Goal: Navigation & Orientation: Find specific page/section

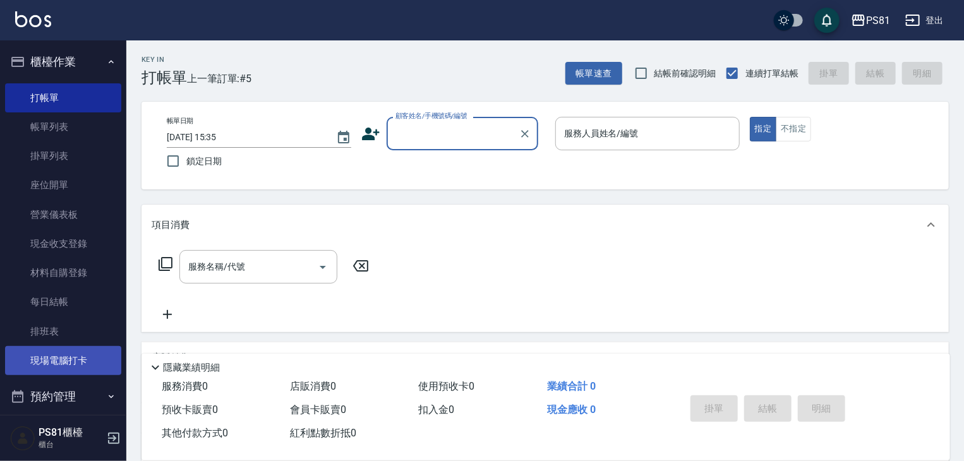
click at [63, 350] on link "現場電腦打卡" at bounding box center [63, 360] width 116 height 29
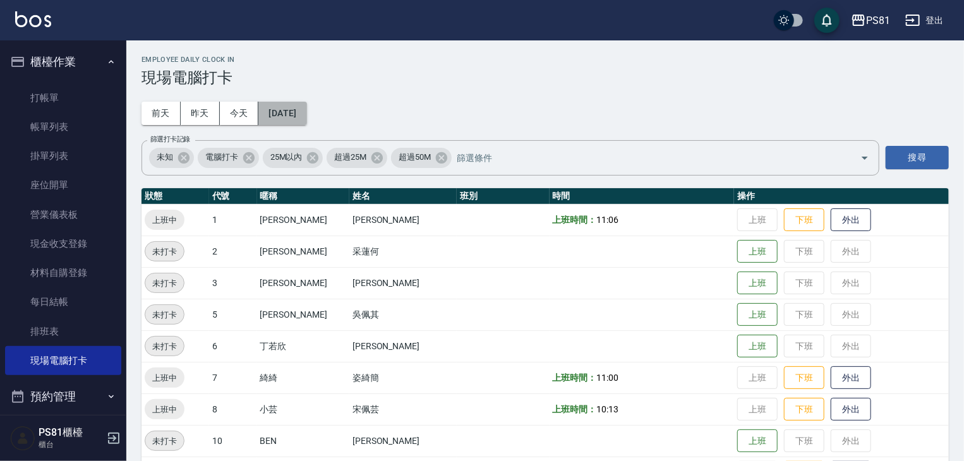
click at [306, 109] on button "[DATE]" at bounding box center [282, 113] width 48 height 23
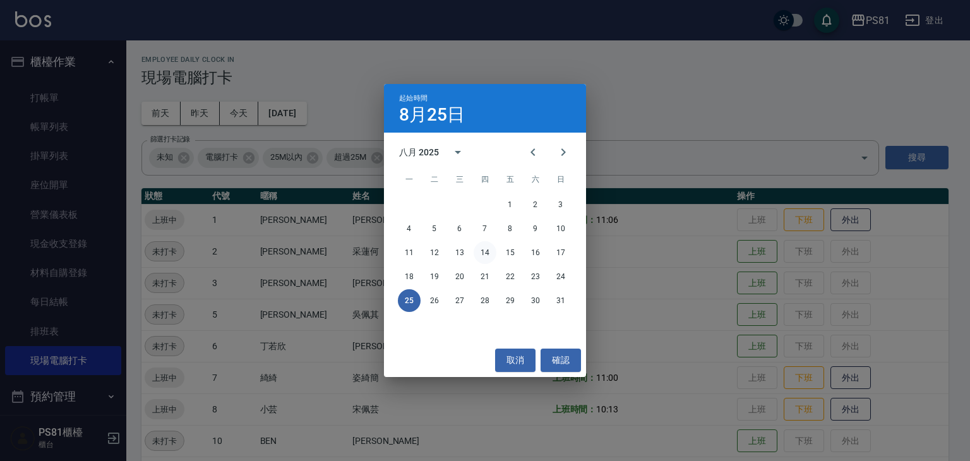
click at [490, 254] on button "14" at bounding box center [485, 252] width 23 height 23
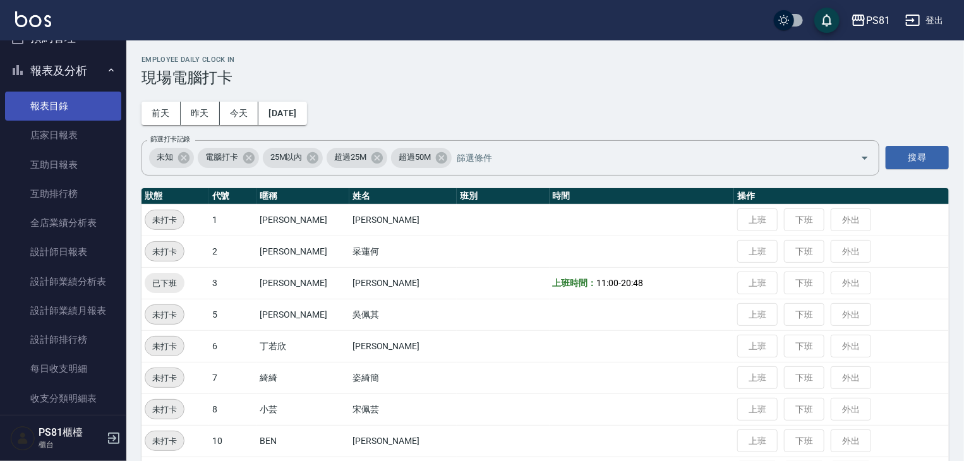
scroll to position [379, 0]
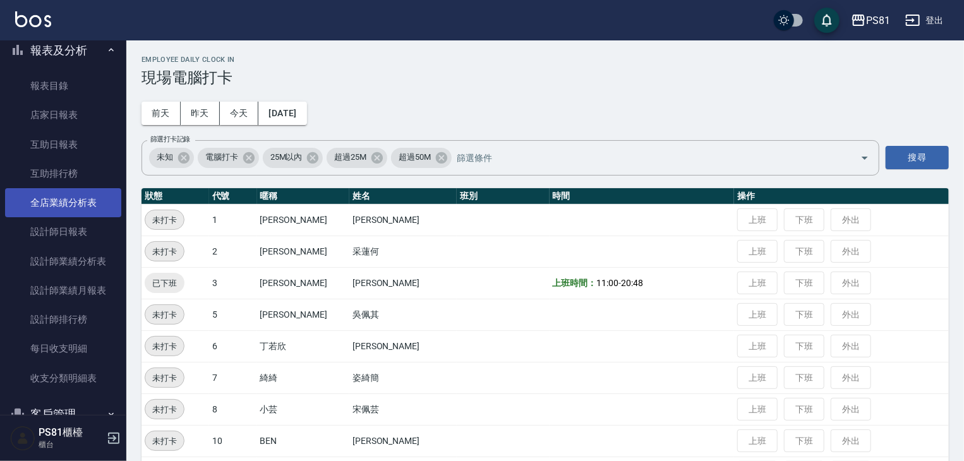
click at [85, 207] on link "全店業績分析表" at bounding box center [63, 202] width 116 height 29
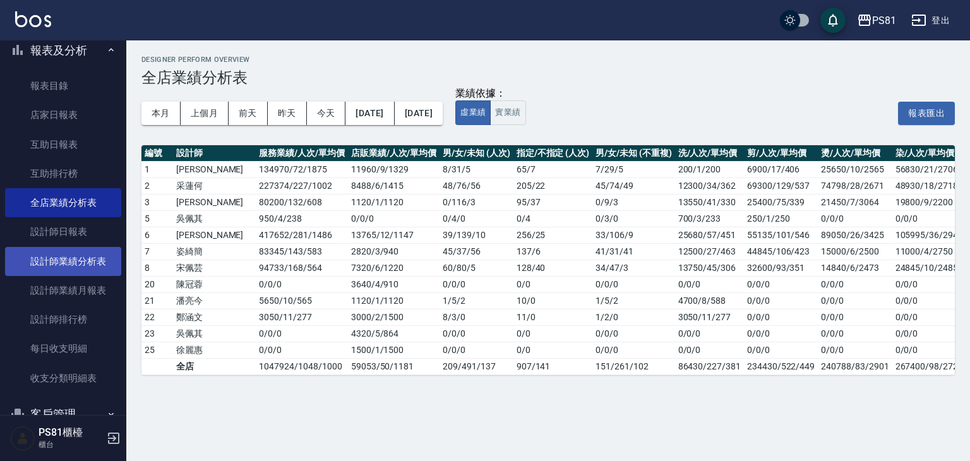
click at [89, 257] on link "設計師業績分析表" at bounding box center [63, 261] width 116 height 29
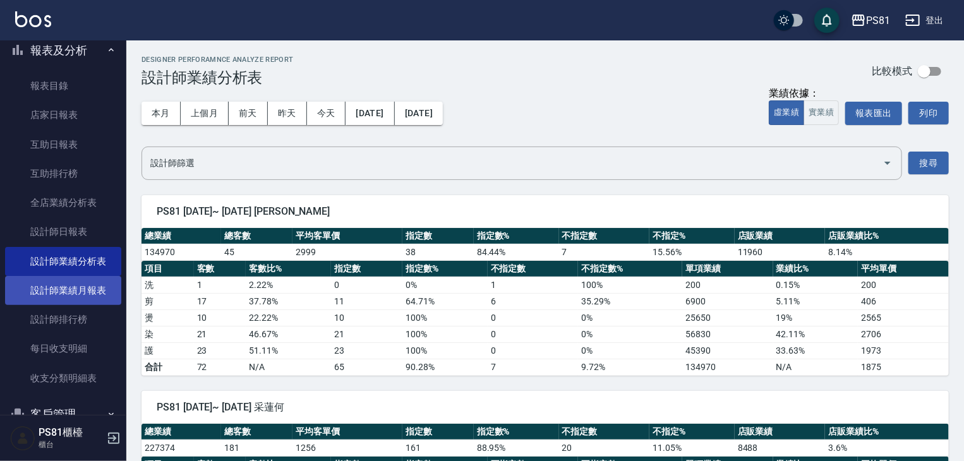
click at [72, 291] on link "設計師業績月報表" at bounding box center [63, 290] width 116 height 29
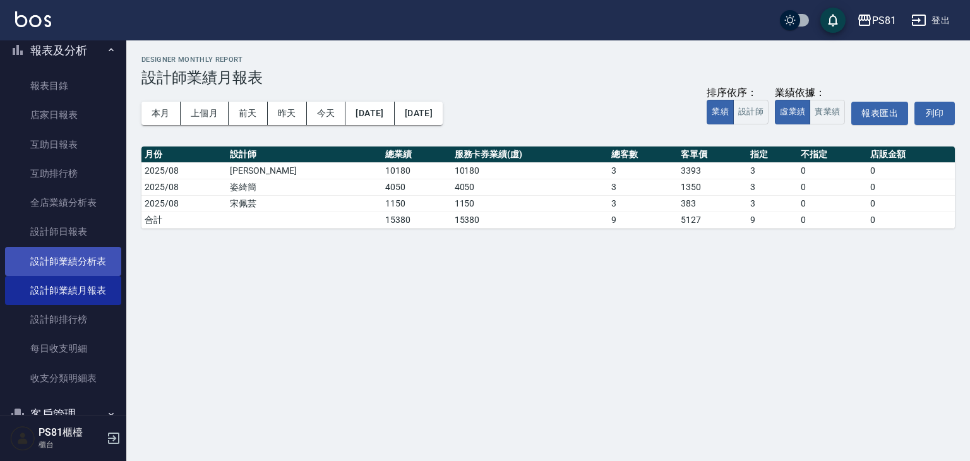
click at [77, 268] on link "設計師業績分析表" at bounding box center [63, 261] width 116 height 29
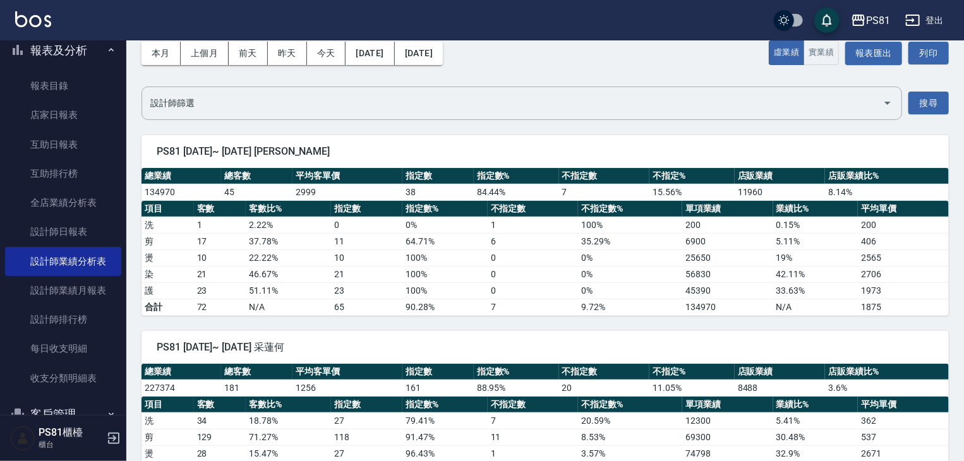
scroll to position [63, 0]
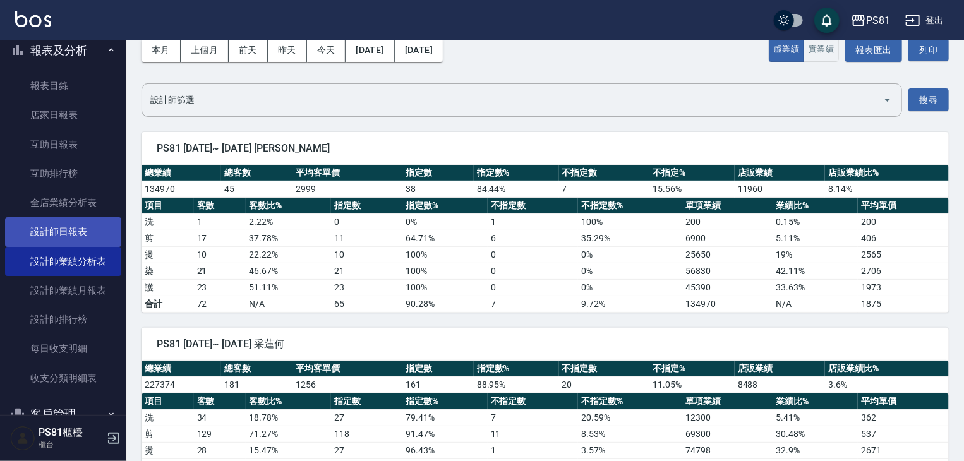
click at [105, 232] on link "設計師日報表" at bounding box center [63, 231] width 116 height 29
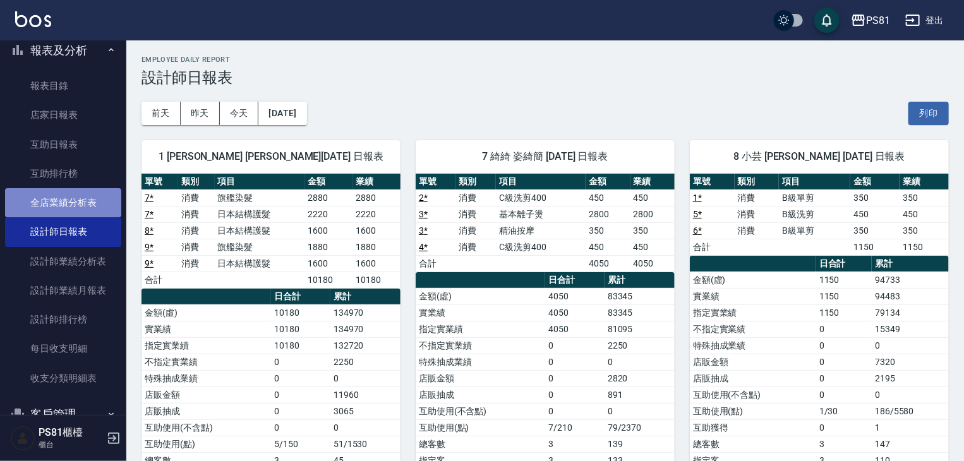
click at [97, 203] on link "全店業績分析表" at bounding box center [63, 202] width 116 height 29
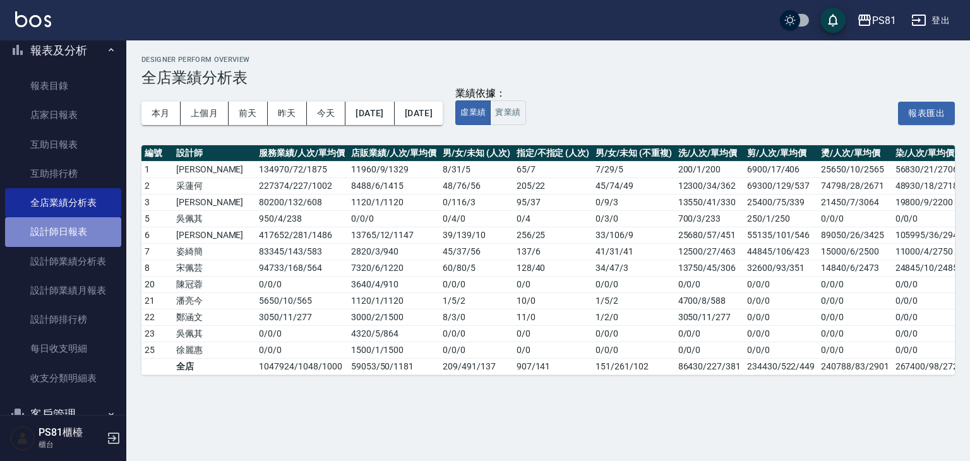
click at [79, 224] on link "設計師日報表" at bounding box center [63, 231] width 116 height 29
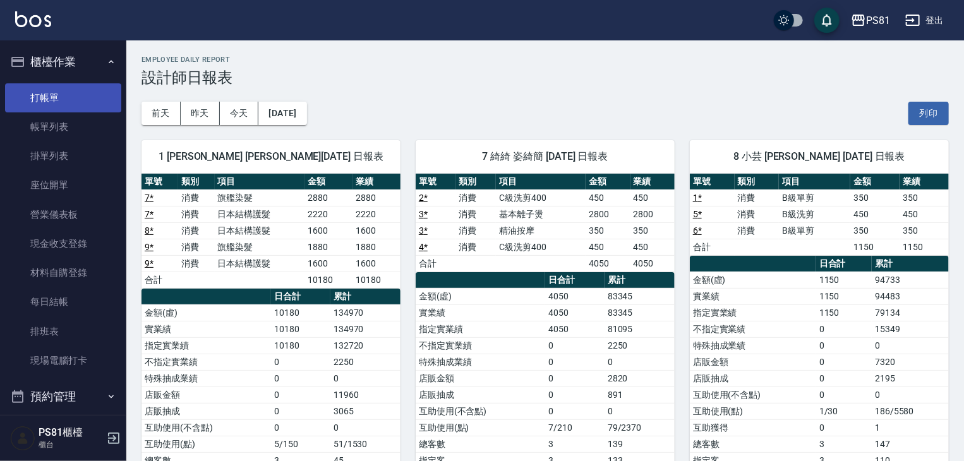
click at [72, 104] on link "打帳單" at bounding box center [63, 97] width 116 height 29
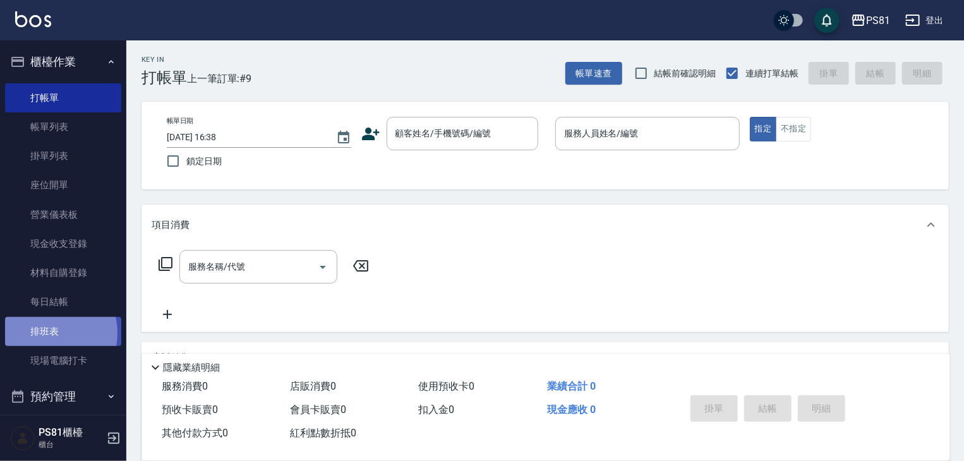
click at [50, 333] on link "排班表" at bounding box center [63, 331] width 116 height 29
